Goal: Download file/media

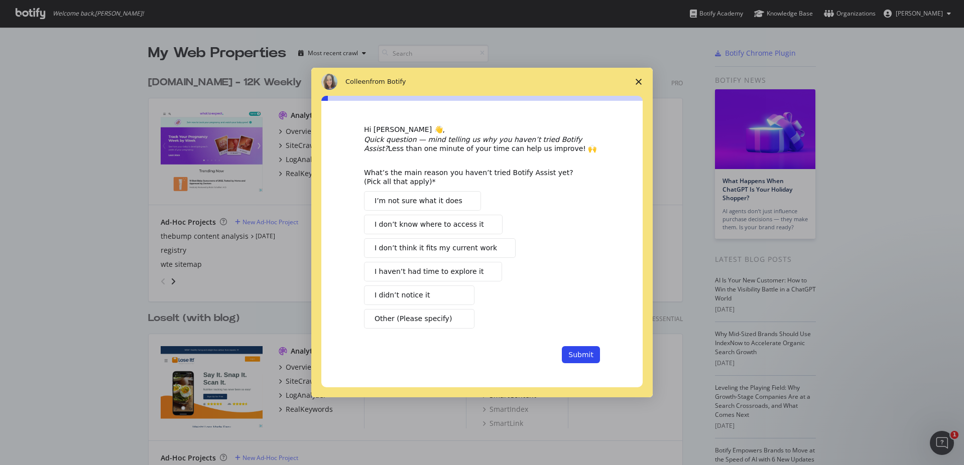
click at [640, 85] on span "Close survey" at bounding box center [638, 82] width 28 height 28
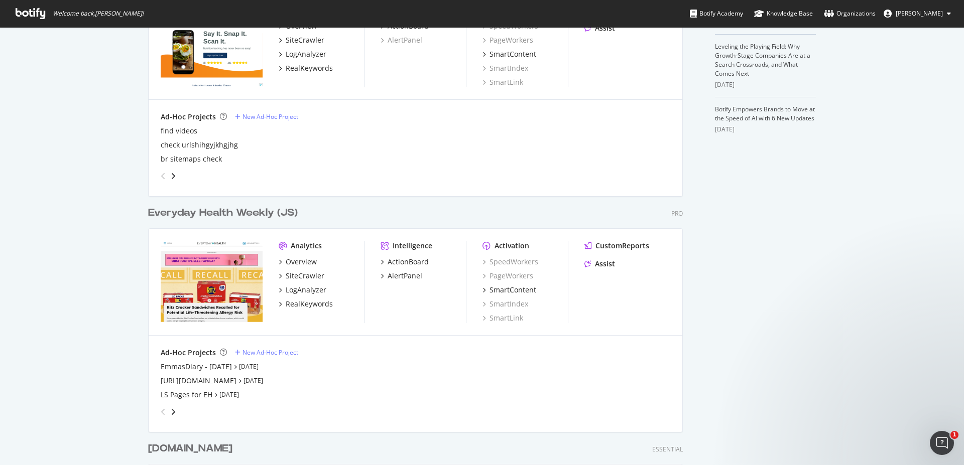
scroll to position [171, 0]
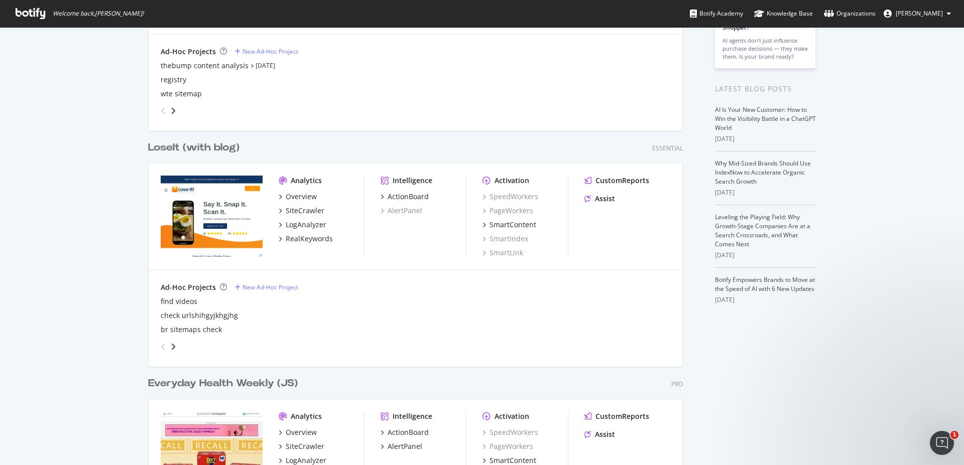
click at [179, 149] on div "LoseIt (with blog)" at bounding box center [193, 148] width 91 height 15
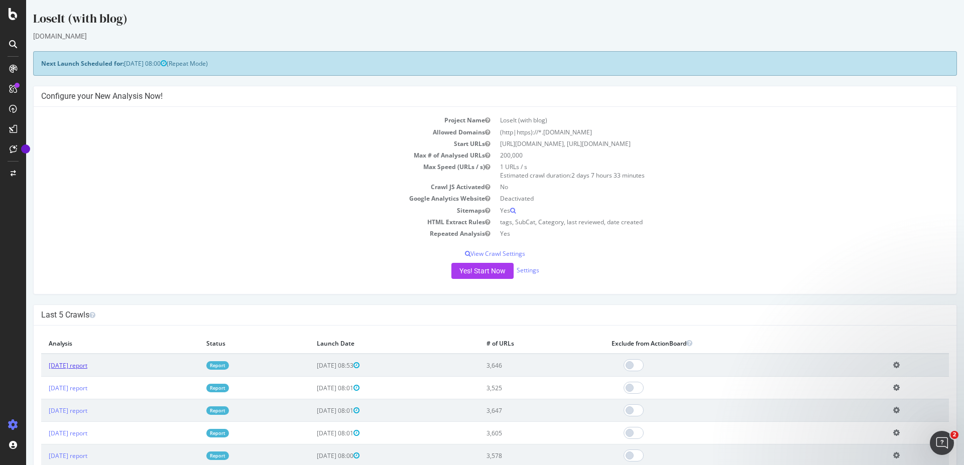
click at [68, 365] on link "[DATE] report" at bounding box center [68, 365] width 39 height 9
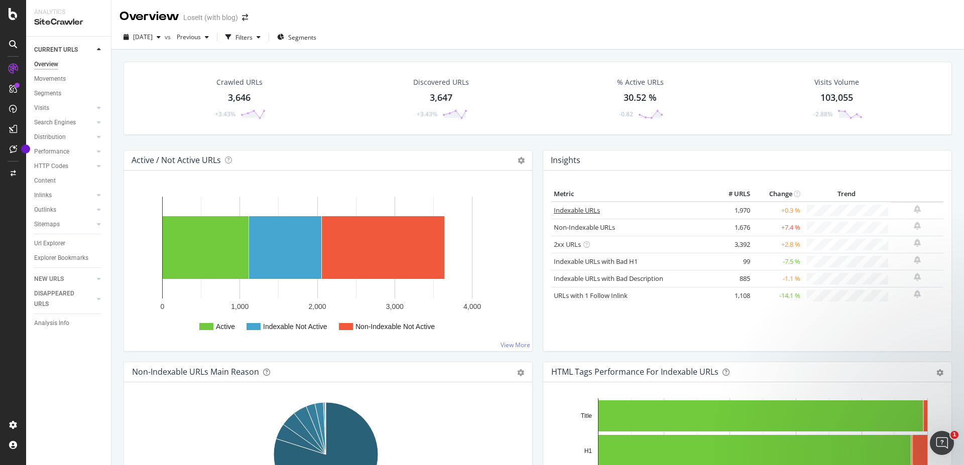
click at [567, 210] on link "Indexable URLs" at bounding box center [577, 210] width 46 height 9
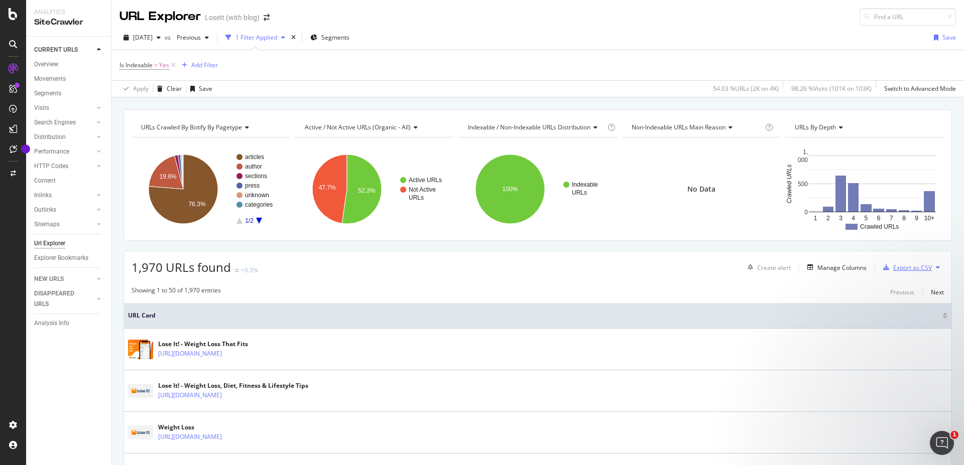
click at [904, 270] on div "Export as CSV" at bounding box center [912, 267] width 39 height 9
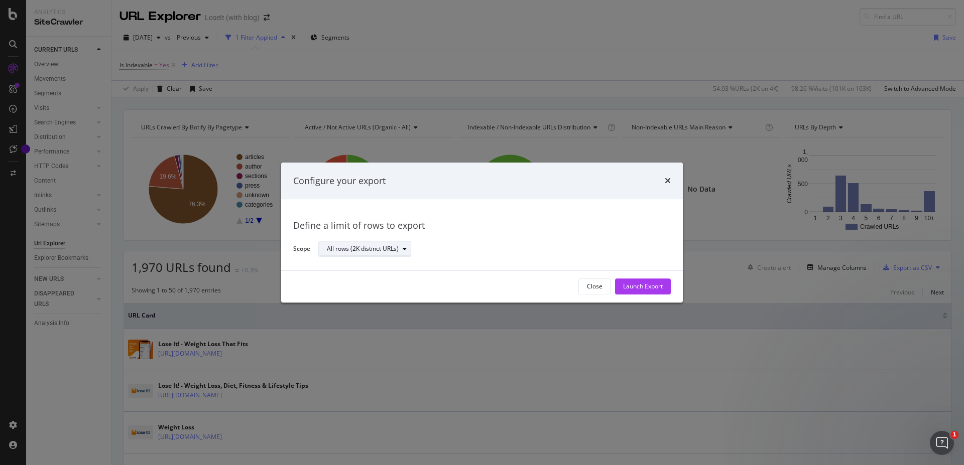
click at [388, 249] on div "All rows (2K distinct URLs)" at bounding box center [363, 249] width 72 height 6
click at [488, 220] on div "Define a limit of rows to export" at bounding box center [481, 226] width 377 height 13
click at [657, 289] on div "Launch Export" at bounding box center [643, 287] width 40 height 9
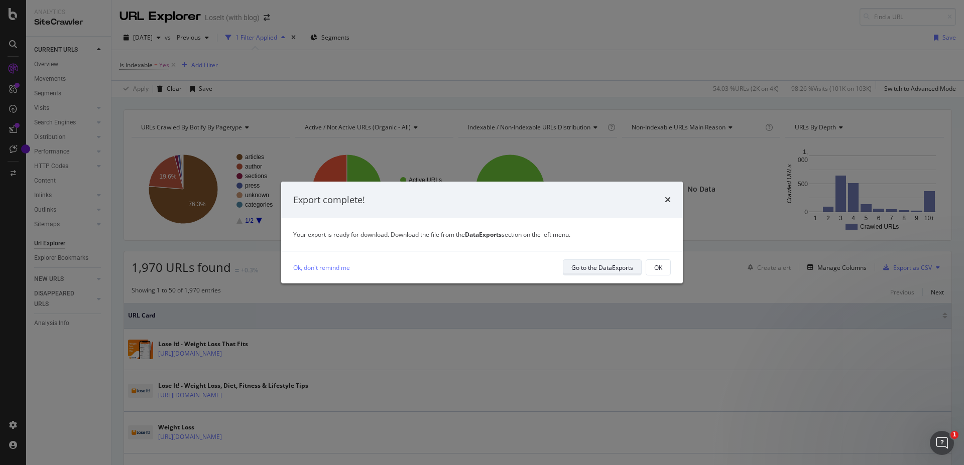
click at [612, 262] on div "Go to the DataExports" at bounding box center [602, 267] width 62 height 14
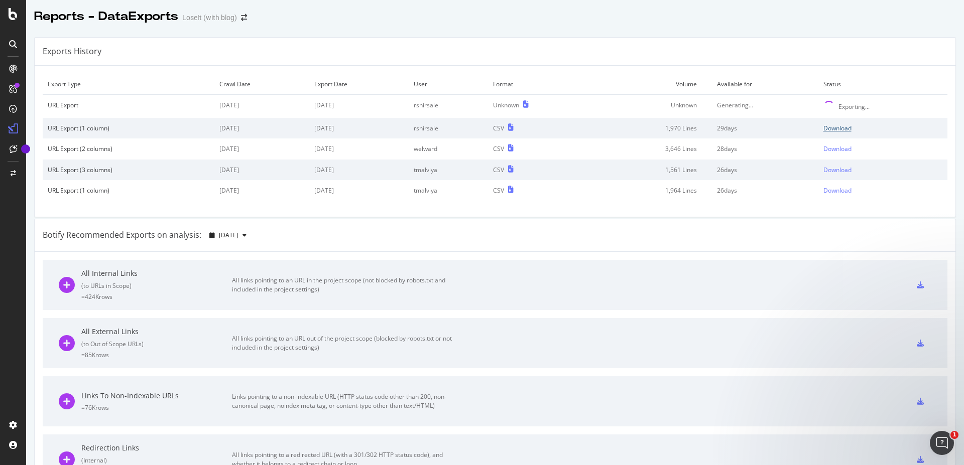
click at [825, 127] on div "Download" at bounding box center [837, 128] width 28 height 9
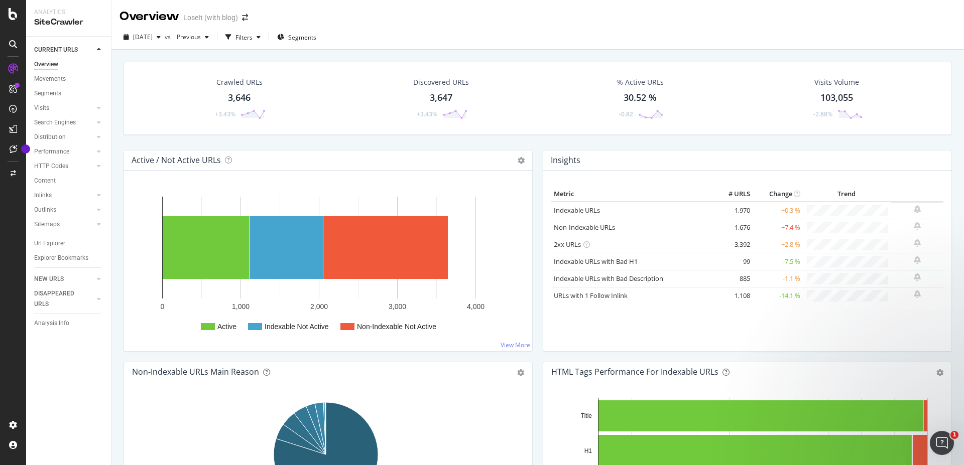
click at [238, 101] on div "3,646" at bounding box center [239, 97] width 23 height 13
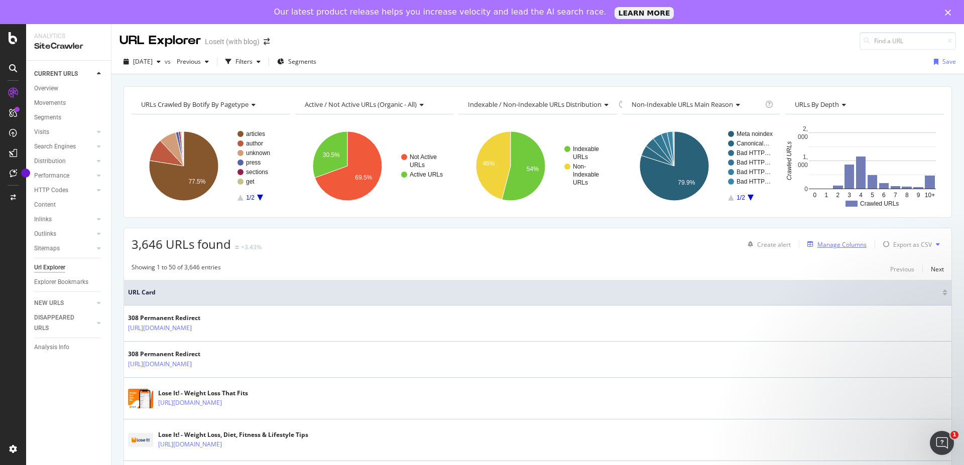
click at [827, 244] on div "Manage Columns" at bounding box center [841, 244] width 49 height 9
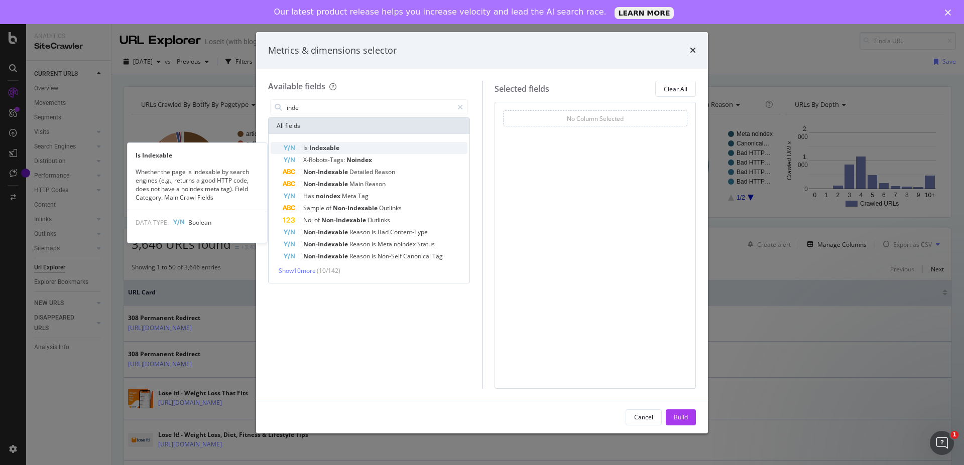
type input "inde"
click at [319, 152] on span "Indexable" at bounding box center [324, 148] width 30 height 9
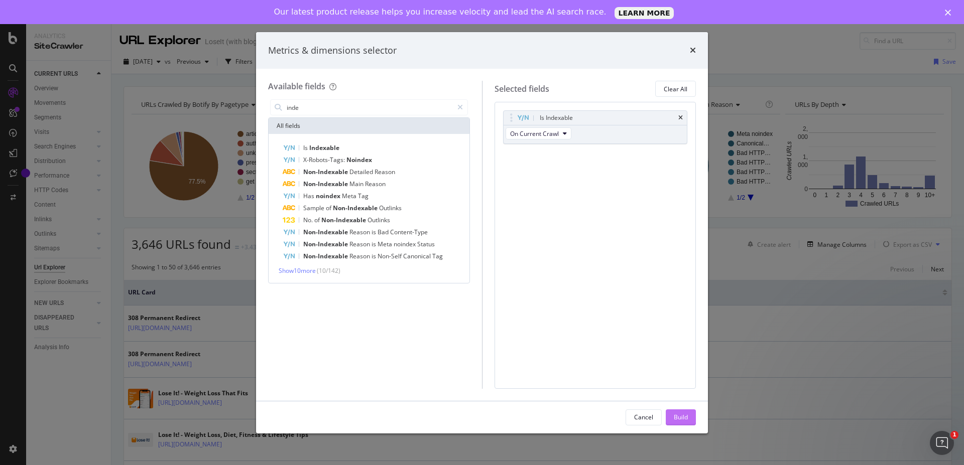
click at [683, 420] on div "Build" at bounding box center [681, 417] width 14 height 9
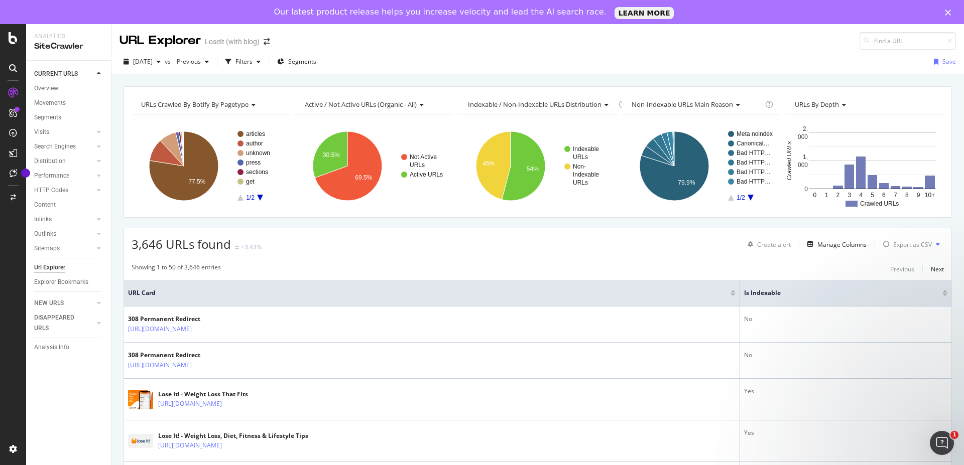
click at [936, 246] on icon at bounding box center [938, 244] width 4 height 6
click at [945, 11] on icon "Close" at bounding box center [948, 13] width 6 height 6
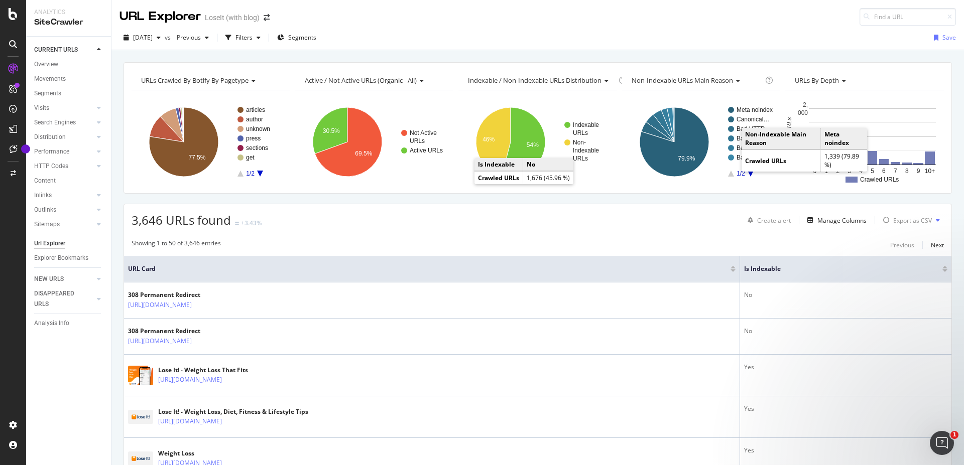
click at [936, 223] on icon at bounding box center [938, 220] width 4 height 6
click at [728, 229] on div "3,646 URLs found +3.43% Create alert Manage Columns Export as CSV" at bounding box center [537, 216] width 827 height 25
click at [931, 222] on button at bounding box center [937, 220] width 12 height 16
click at [879, 224] on span "Export XML Sitemaps" at bounding box center [885, 220] width 59 height 9
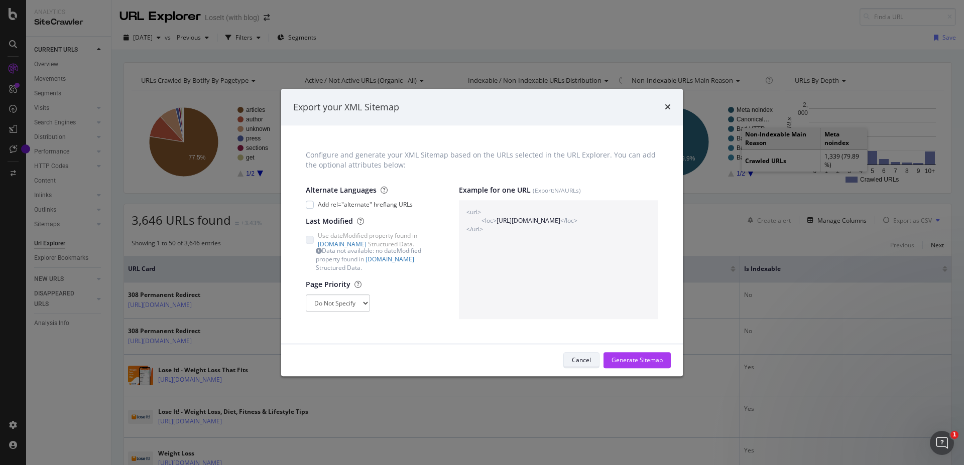
click at [583, 360] on div "Cancel" at bounding box center [581, 360] width 19 height 9
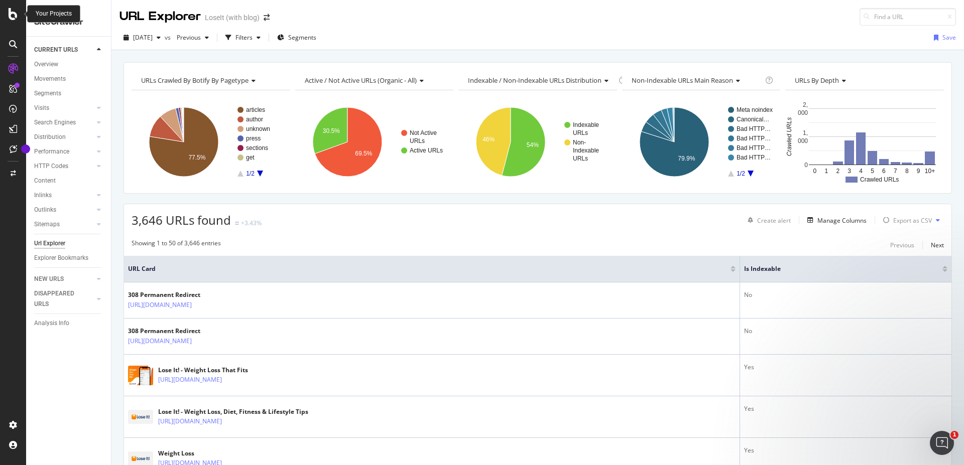
click at [13, 13] on icon at bounding box center [13, 14] width 9 height 12
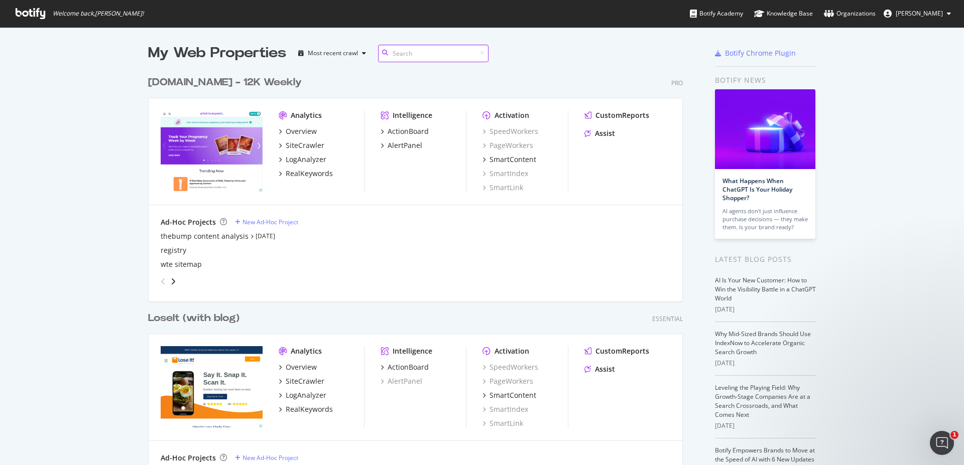
scroll to position [171, 0]
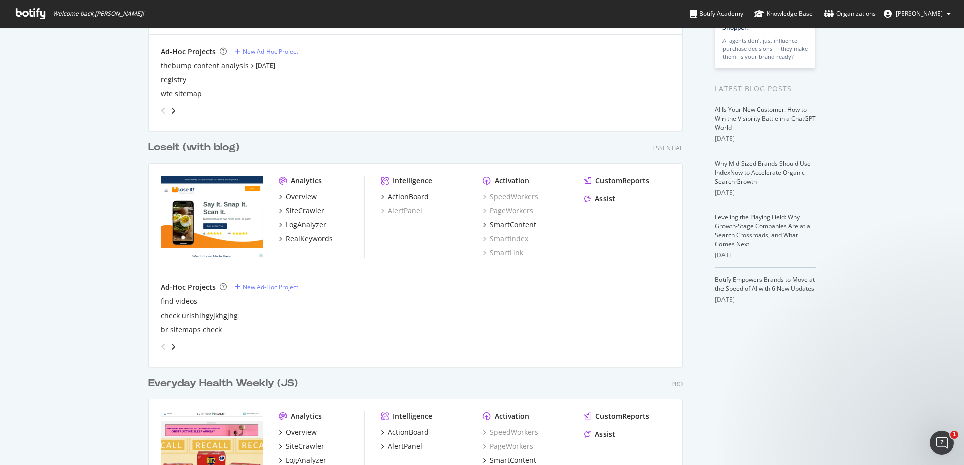
click at [197, 148] on div "LoseIt (with blog)" at bounding box center [193, 148] width 91 height 15
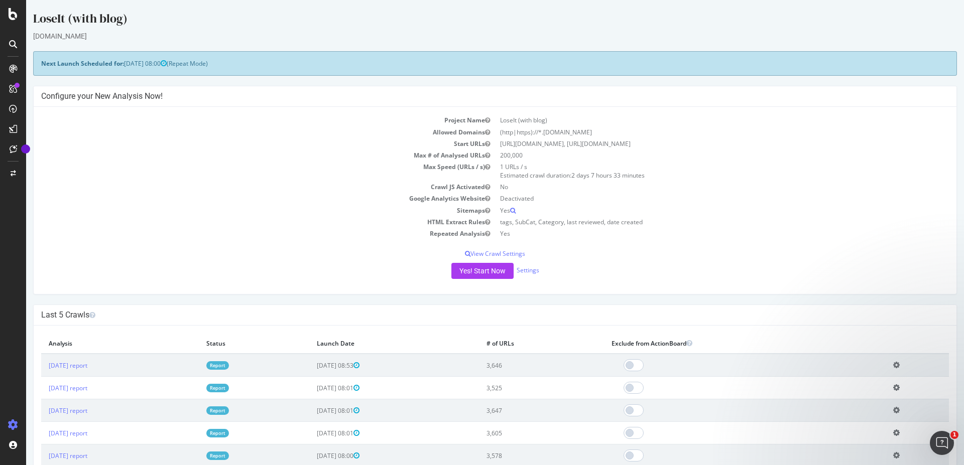
click at [93, 372] on td "2025 Aug. 13th report" at bounding box center [120, 365] width 158 height 23
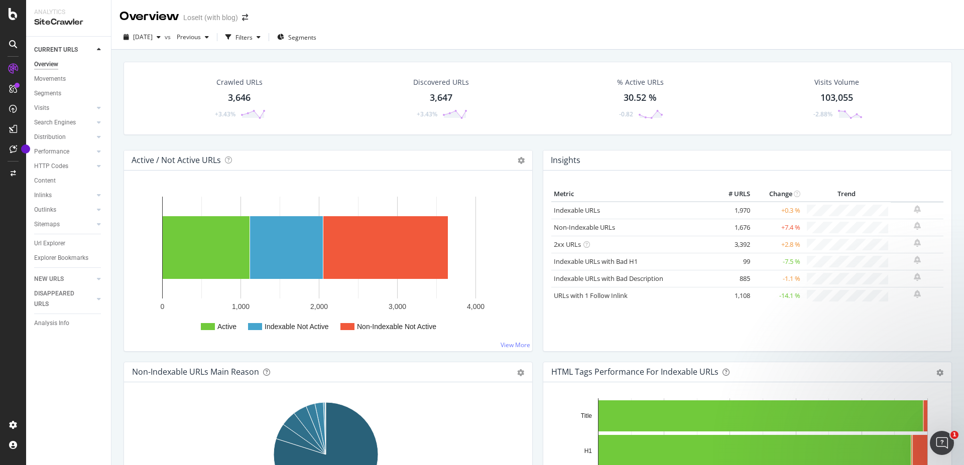
click at [235, 98] on div "3,646" at bounding box center [239, 97] width 23 height 13
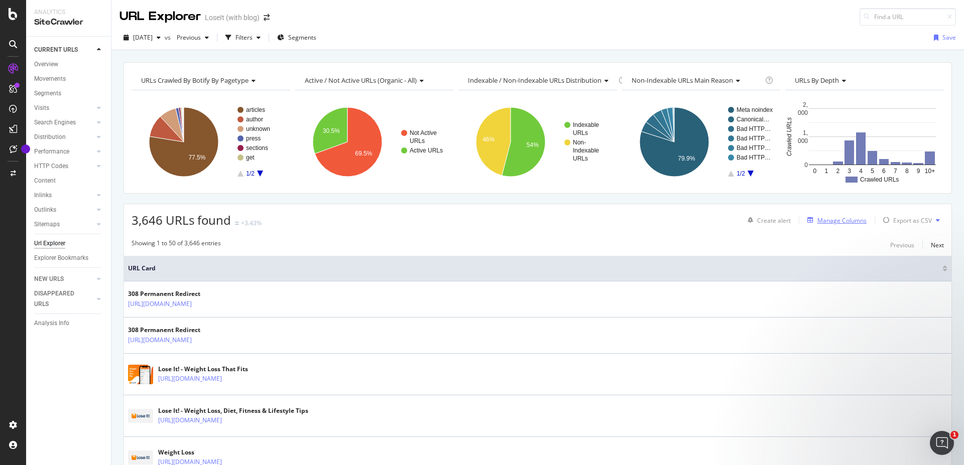
click at [825, 219] on div "Manage Columns" at bounding box center [841, 220] width 49 height 9
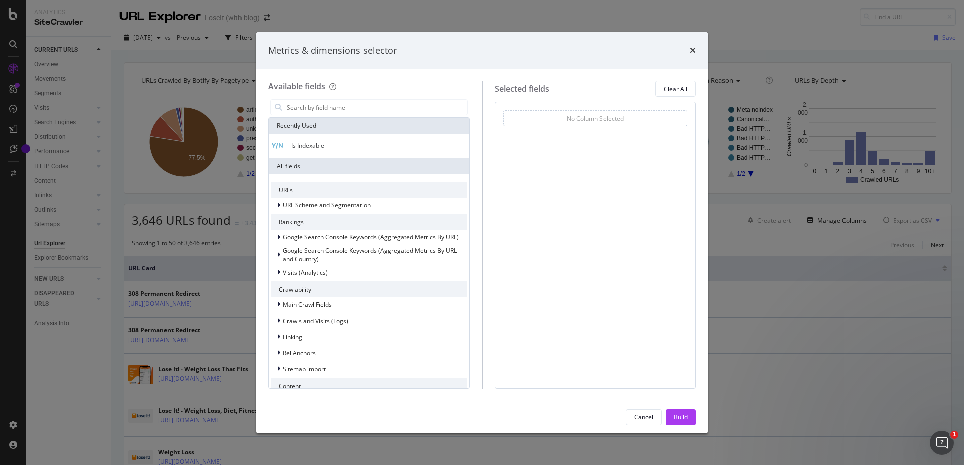
click at [296, 150] on div "Is Indexable" at bounding box center [369, 146] width 197 height 8
click at [674, 421] on div "Build" at bounding box center [681, 417] width 14 height 9
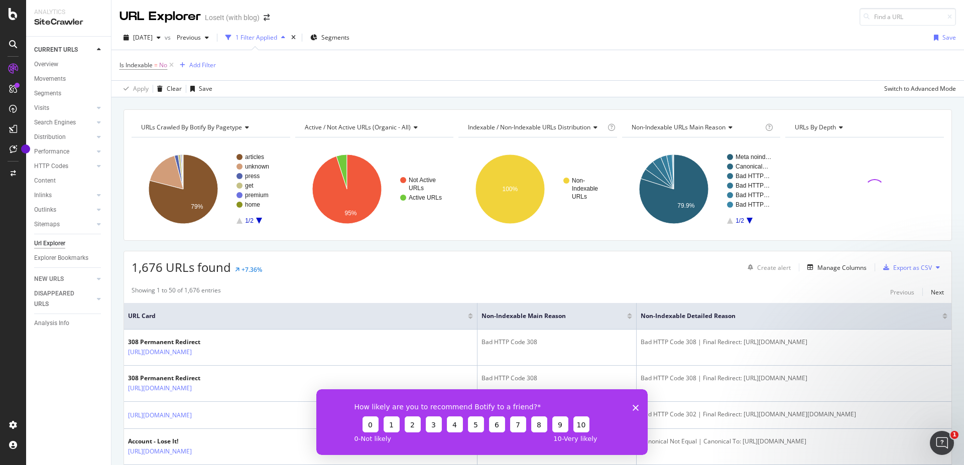
click at [636, 409] on polygon "Close survey" at bounding box center [635, 408] width 6 height 6
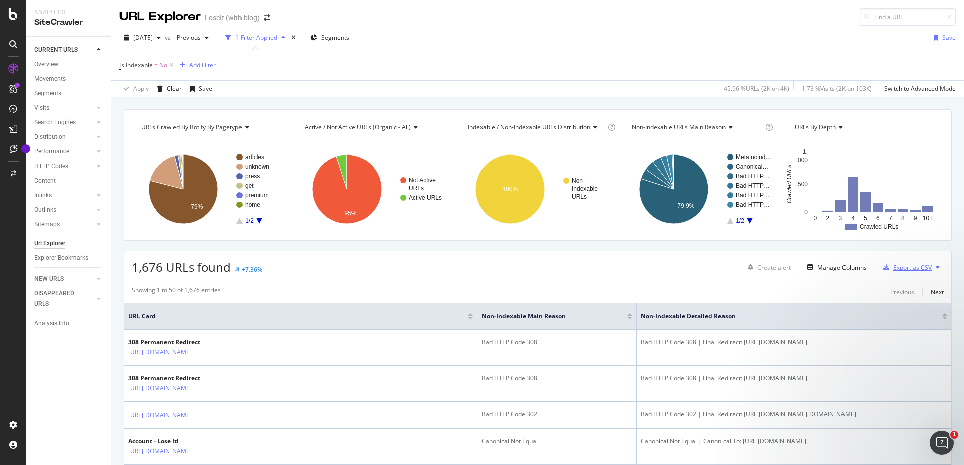
click at [897, 272] on div "Export as CSV" at bounding box center [912, 267] width 39 height 9
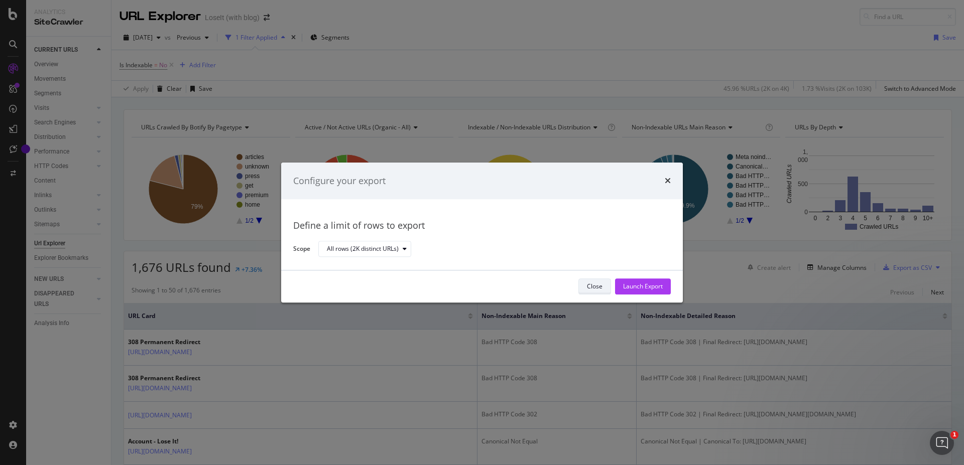
click at [598, 284] on div "Close" at bounding box center [595, 287] width 16 height 9
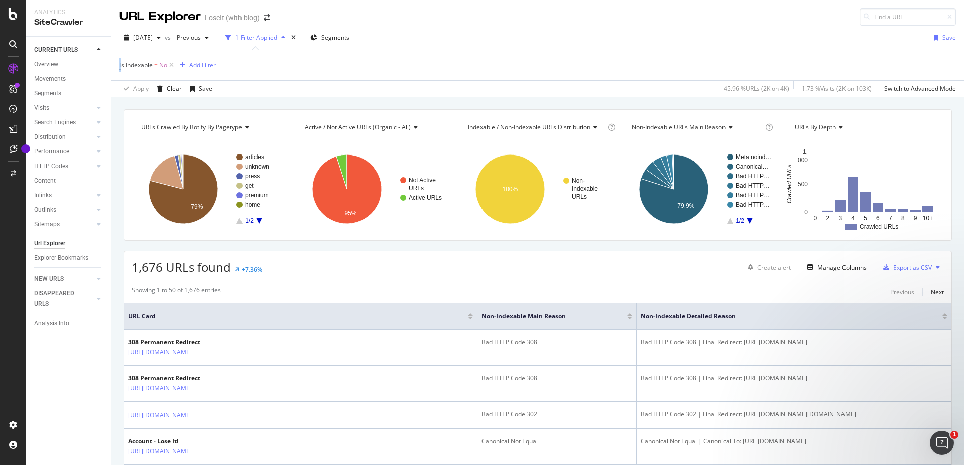
drag, startPoint x: 121, startPoint y: 74, endPoint x: 203, endPoint y: 74, distance: 81.8
click at [203, 74] on div "Is Indexable = No Add Filter" at bounding box center [537, 65] width 836 height 30
click at [276, 71] on div "Is Indexable = No Add Filter" at bounding box center [537, 65] width 836 height 30
click at [906, 266] on div "Export as CSV" at bounding box center [912, 267] width 39 height 9
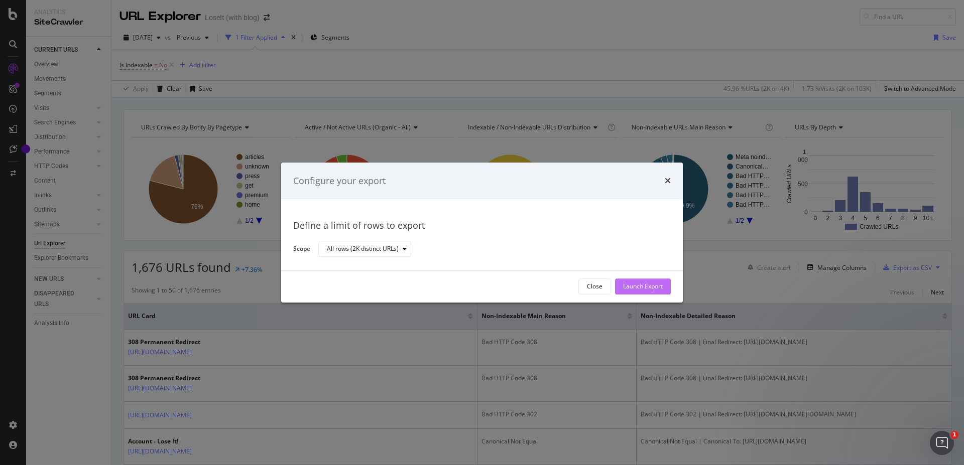
click at [651, 285] on div "Launch Export" at bounding box center [643, 287] width 40 height 9
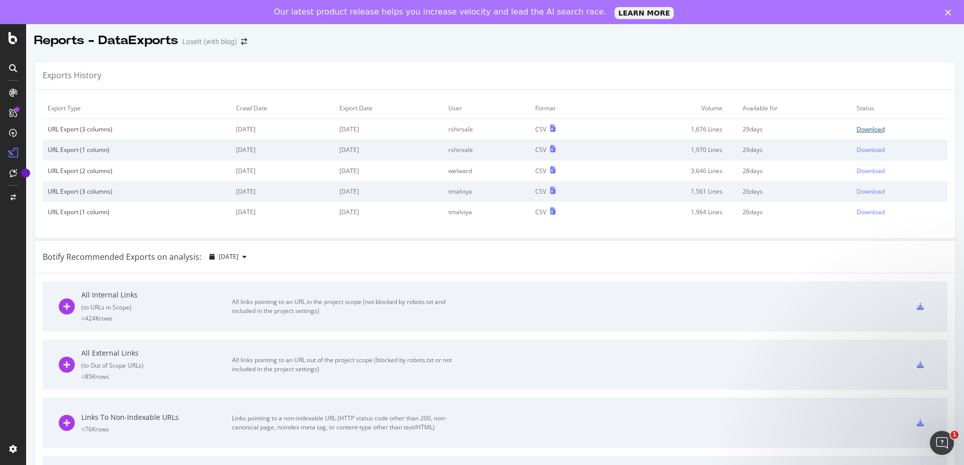
click at [854, 104] on td "Status" at bounding box center [899, 108] width 96 height 21
click at [856, 127] on div "Download" at bounding box center [870, 129] width 28 height 9
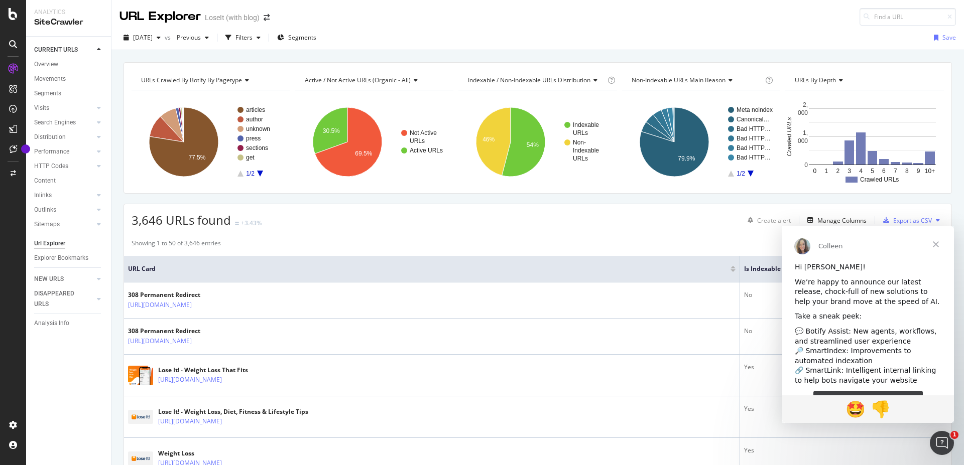
click at [936, 243] on span "Close" at bounding box center [935, 244] width 36 height 36
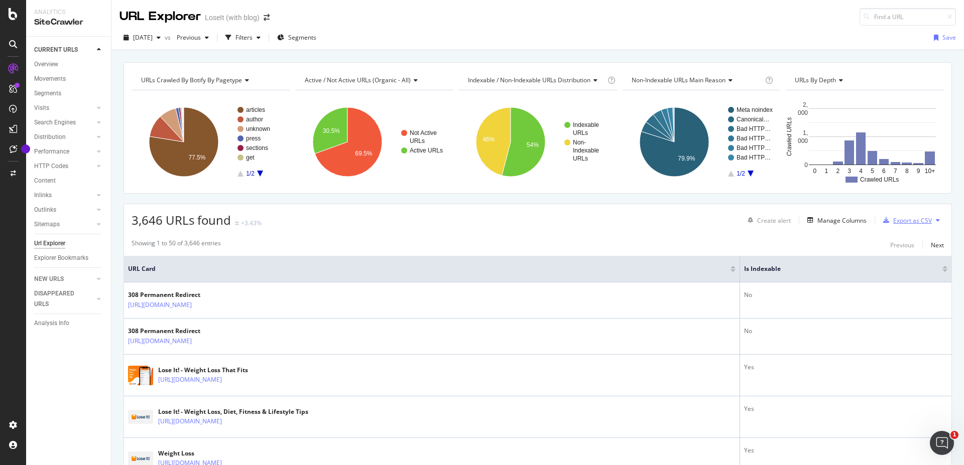
click at [916, 222] on div "Export as CSV" at bounding box center [912, 220] width 39 height 9
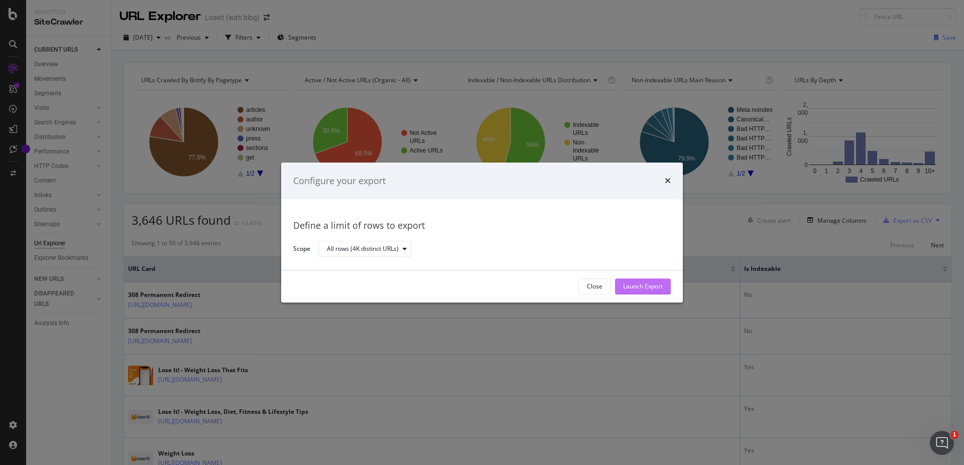
click at [651, 289] on div "Launch Export" at bounding box center [643, 287] width 40 height 9
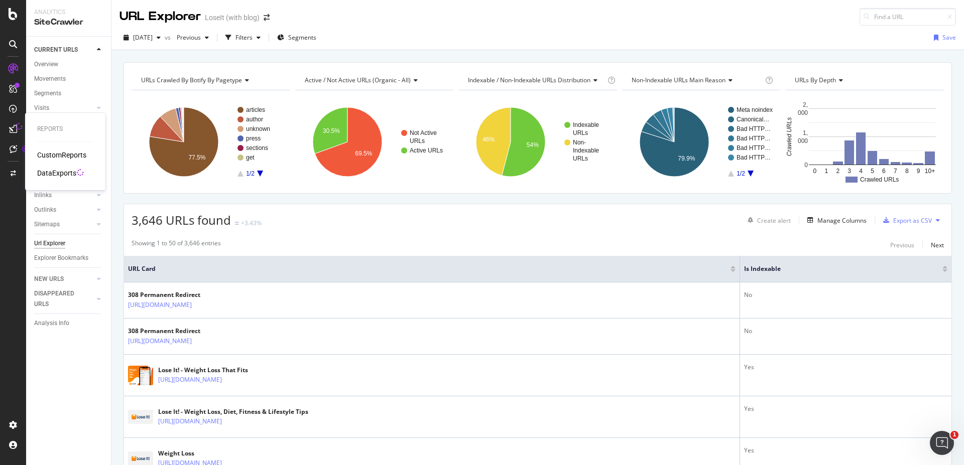
click at [61, 173] on div "DataExports" at bounding box center [56, 173] width 39 height 10
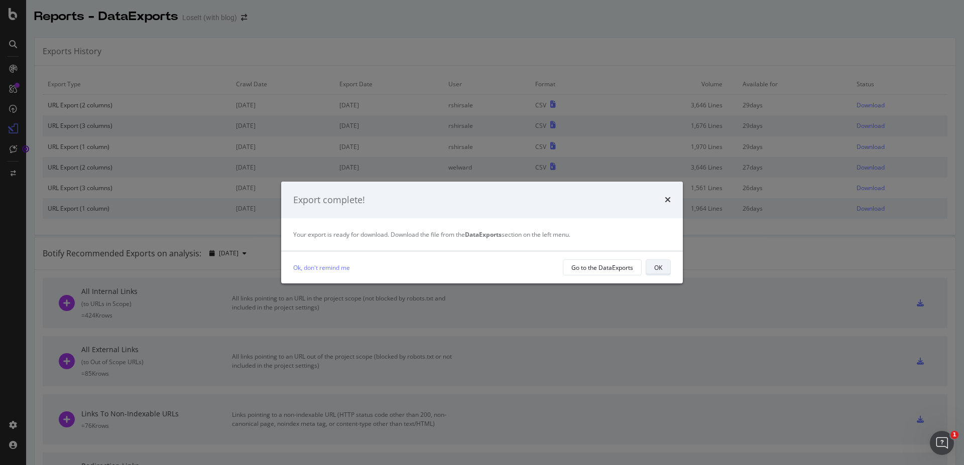
click at [655, 270] on div "OK" at bounding box center [658, 267] width 8 height 9
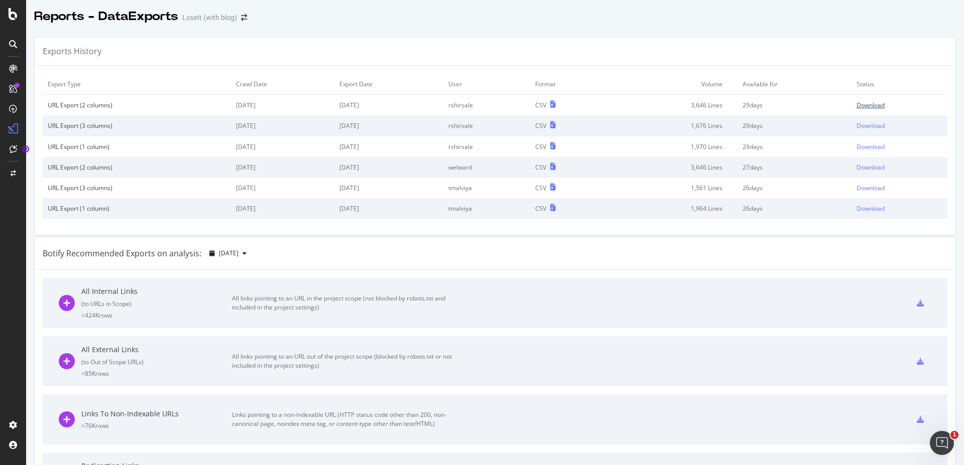
click at [856, 103] on div "Download" at bounding box center [870, 105] width 28 height 9
